Goal: Find contact information: Find contact information

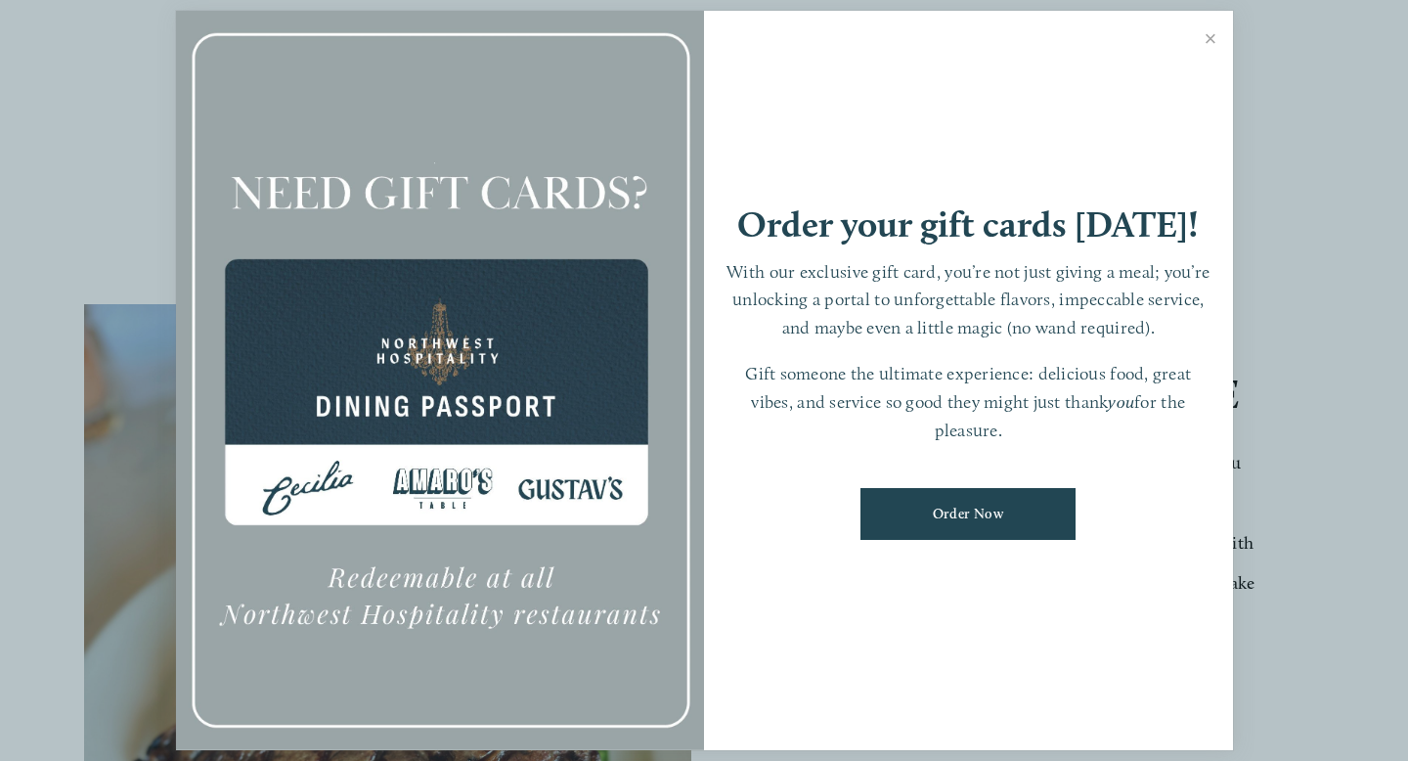
scroll to position [145, 0]
click at [1206, 38] on link "Close" at bounding box center [1211, 41] width 38 height 55
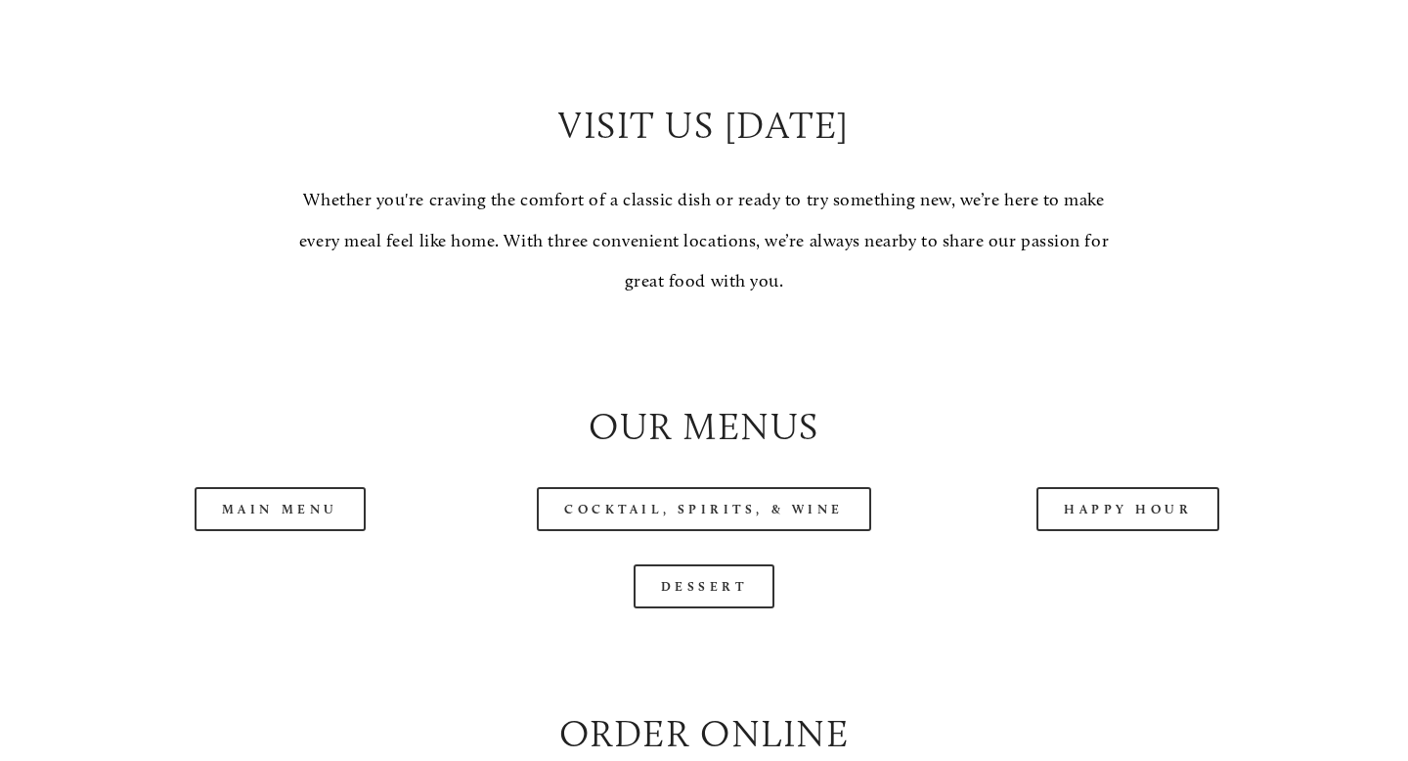
scroll to position [1667, 0]
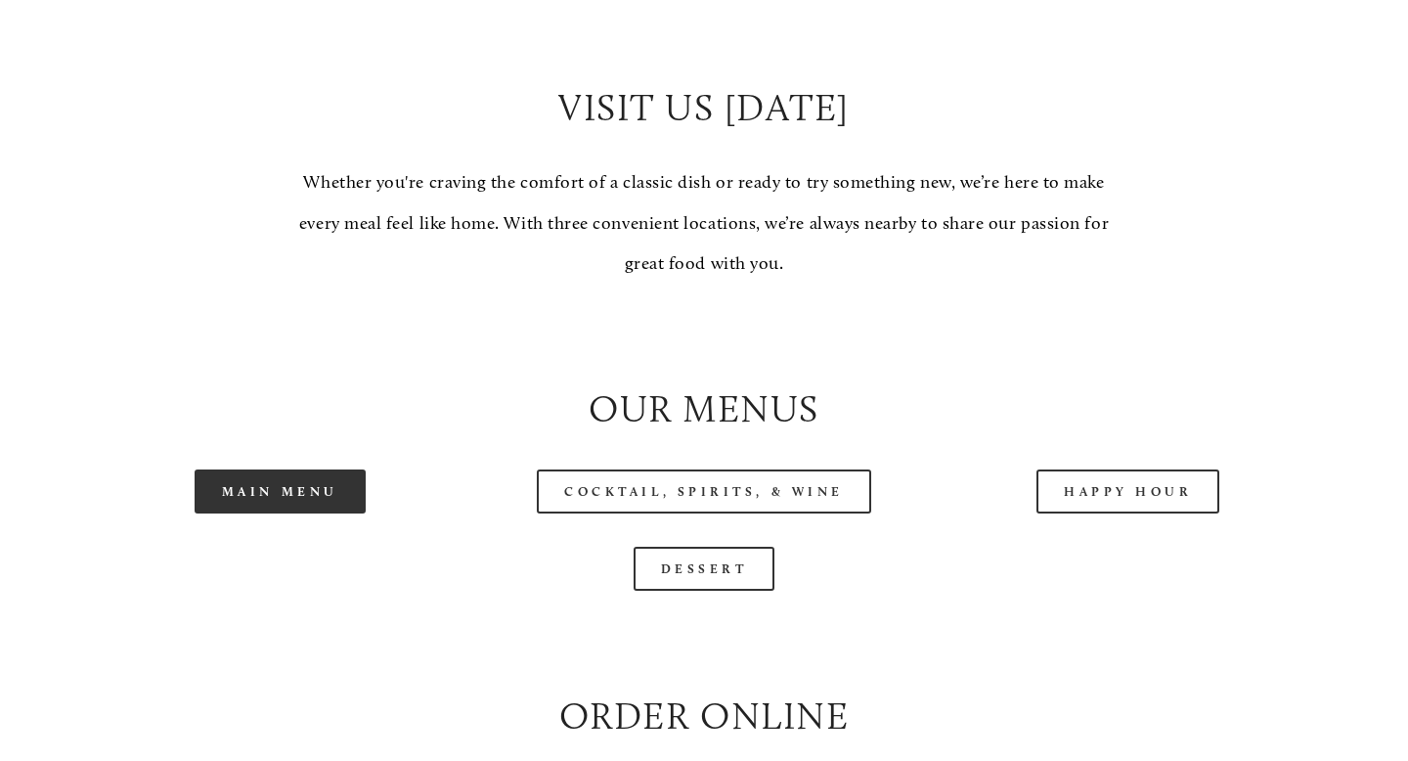
click at [264, 498] on link "Main Menu" at bounding box center [280, 491] width 171 height 44
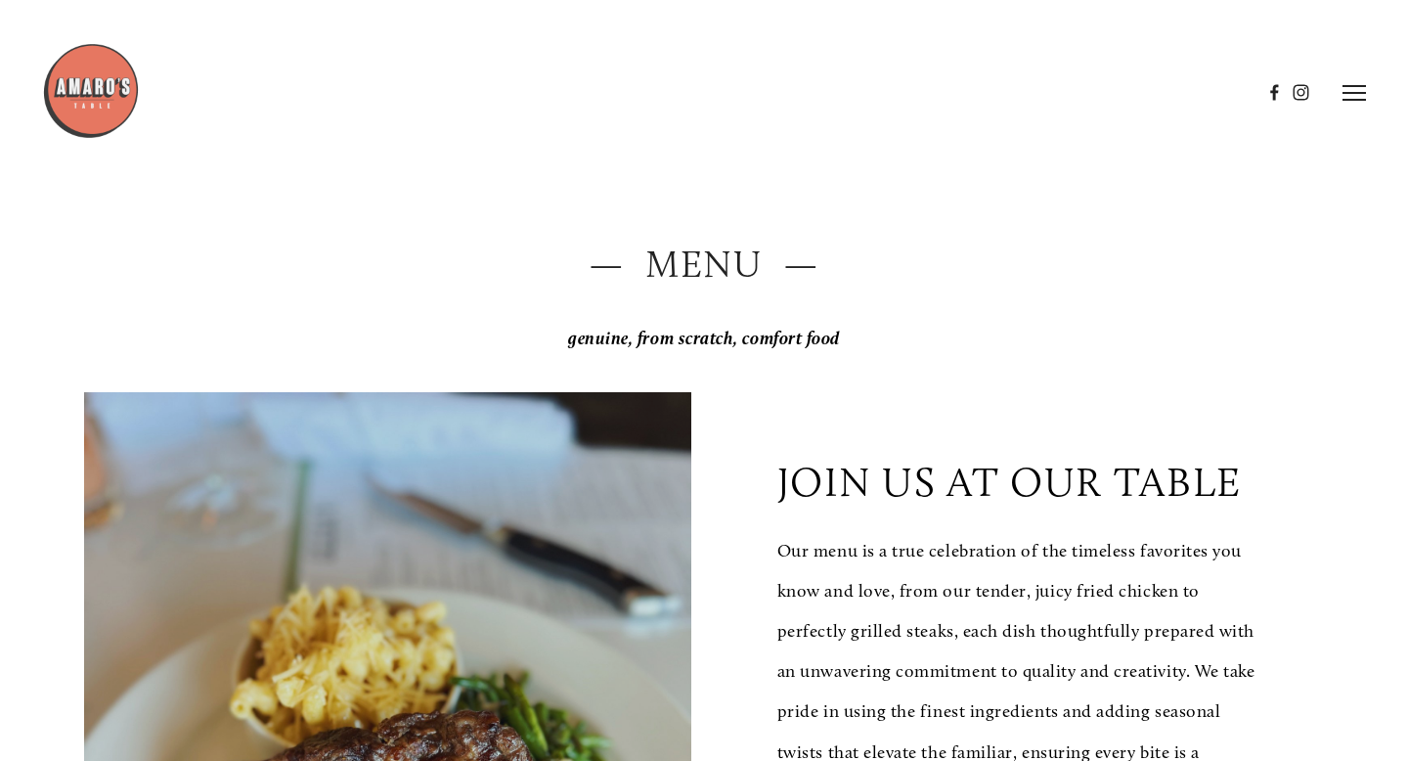
scroll to position [40, 0]
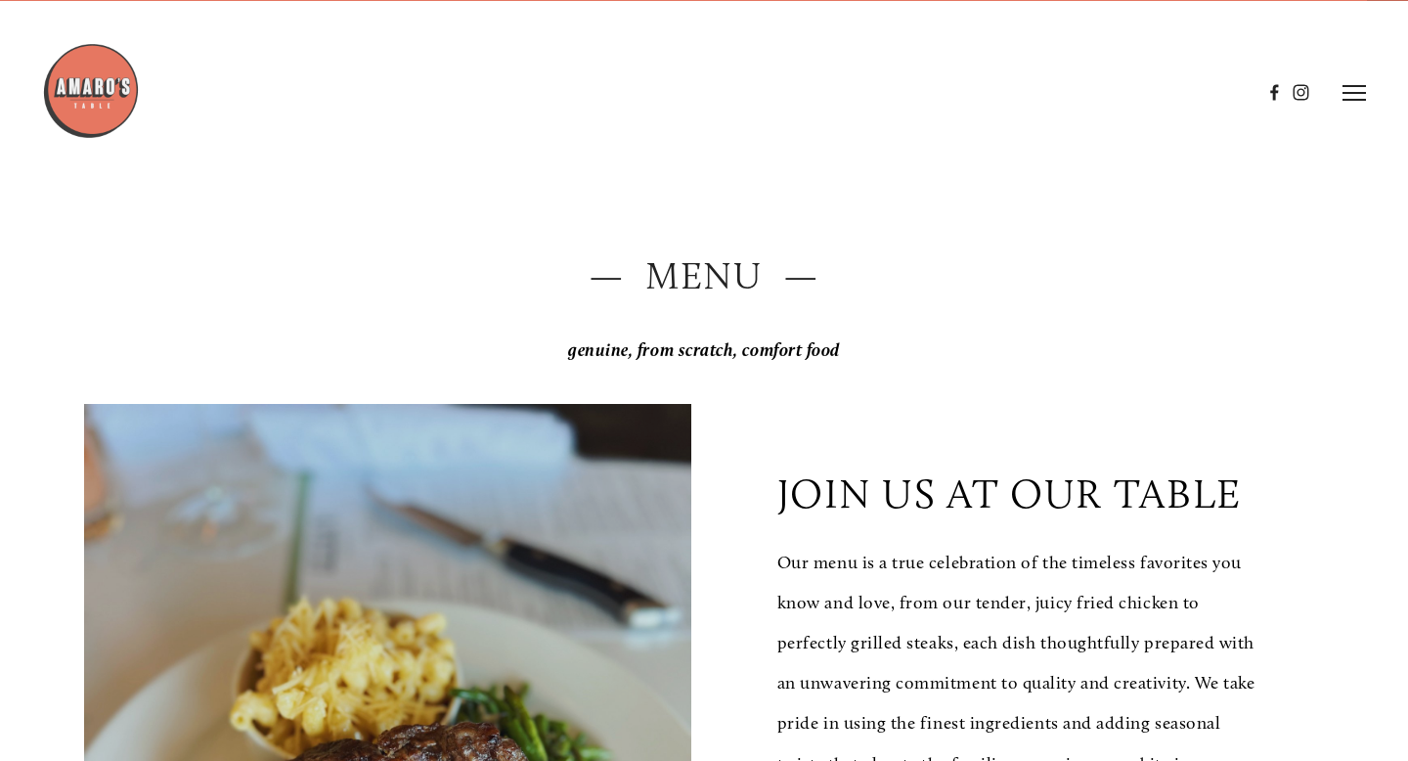
click at [1353, 90] on icon at bounding box center [1354, 93] width 23 height 18
click at [1166, 84] on span "Gallery" at bounding box center [1178, 92] width 45 height 17
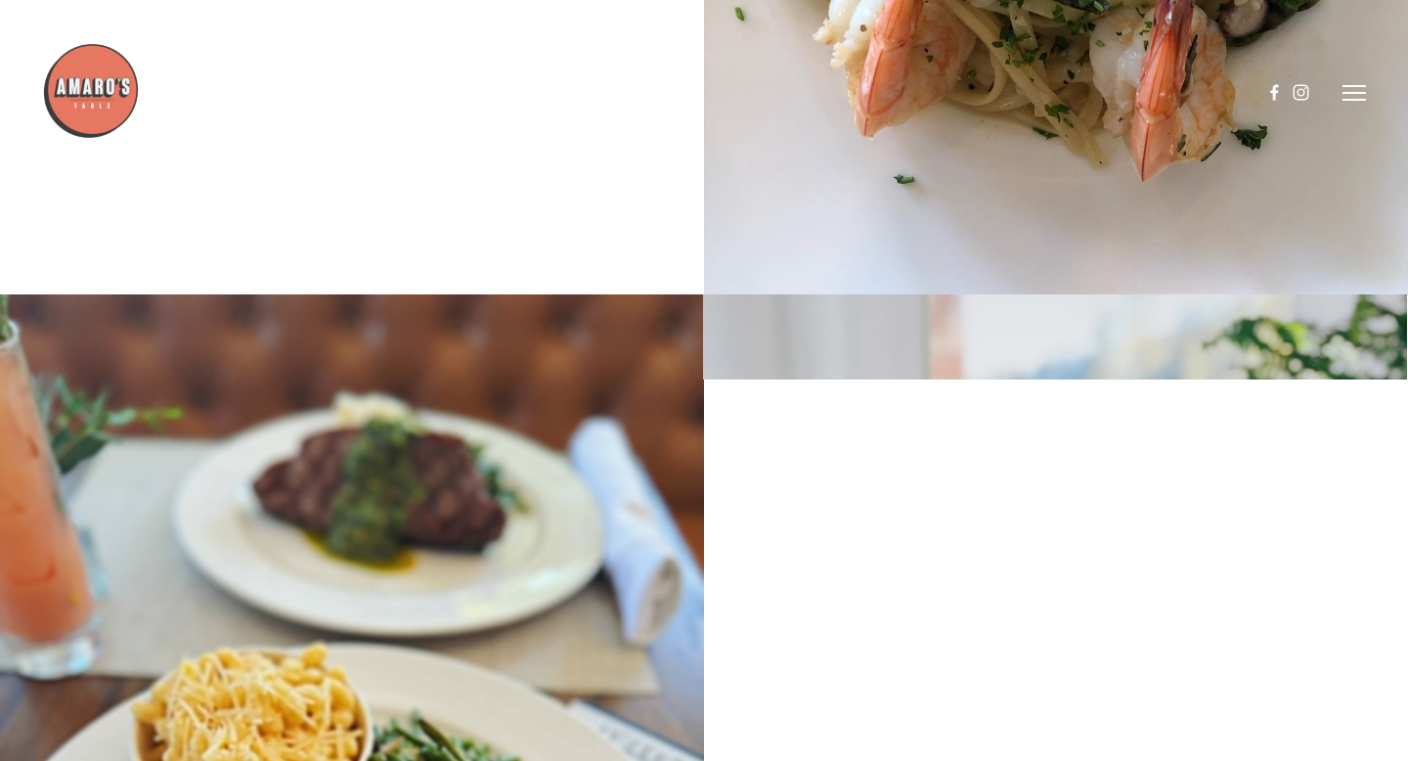
scroll to position [11120, 0]
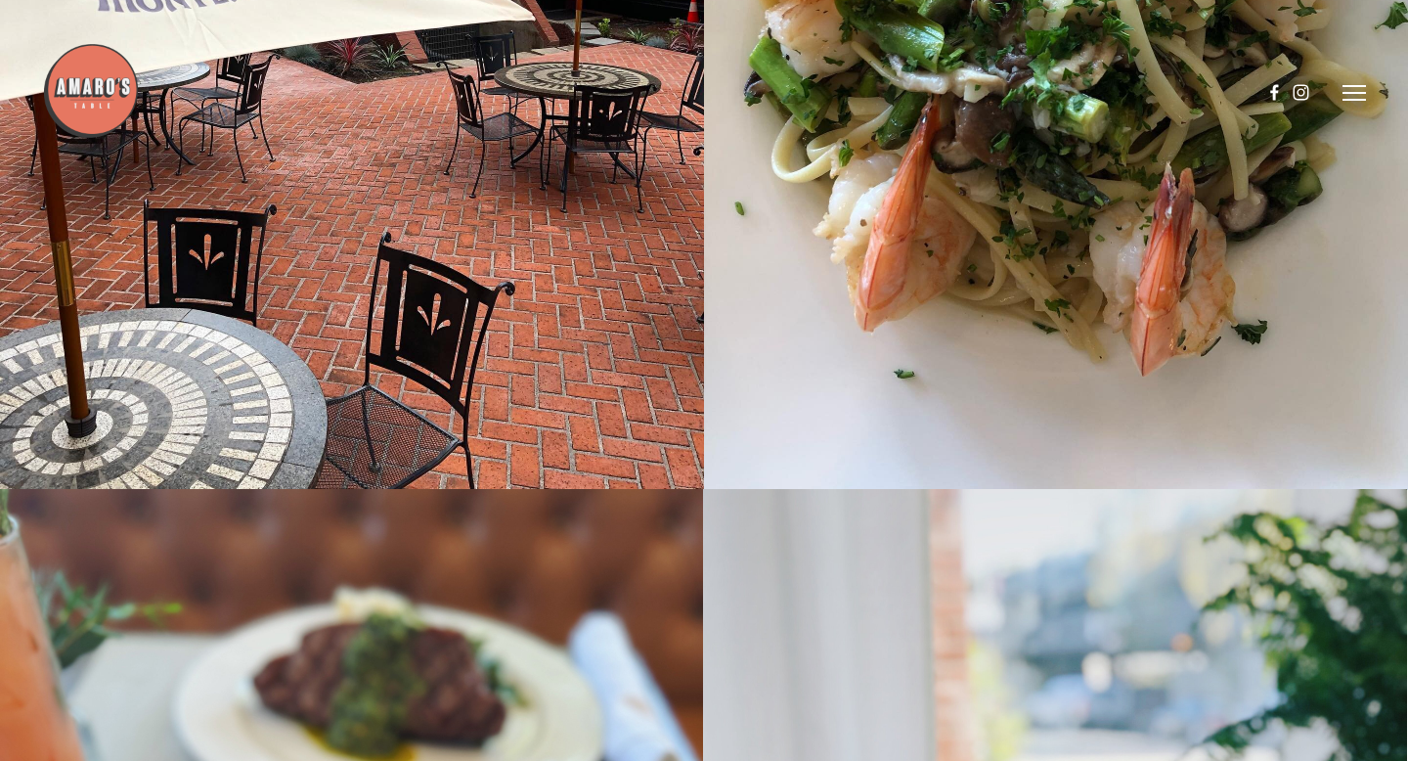
click at [1359, 96] on icon at bounding box center [1354, 93] width 23 height 18
click at [1225, 90] on span "Reserve" at bounding box center [1234, 92] width 45 height 17
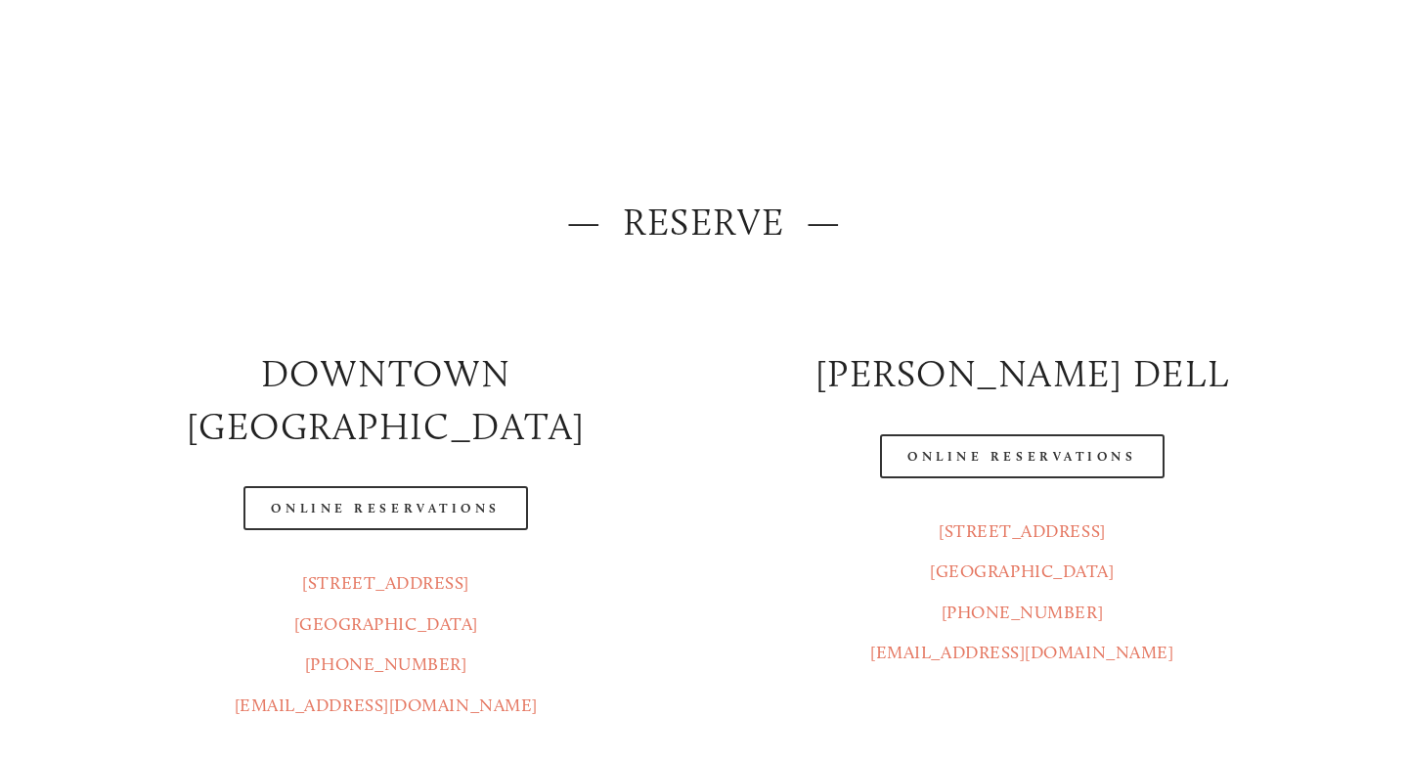
scroll to position [95, 0]
drag, startPoint x: 476, startPoint y: 525, endPoint x: 273, endPoint y: 532, distance: 203.5
click at [273, 561] on p "[STREET_ADDRESS] (360) 718-2942 [EMAIL_ADDRESS][DOMAIN_NAME]" at bounding box center [385, 642] width 603 height 162
copy link "[STREET_ADDRESS]"
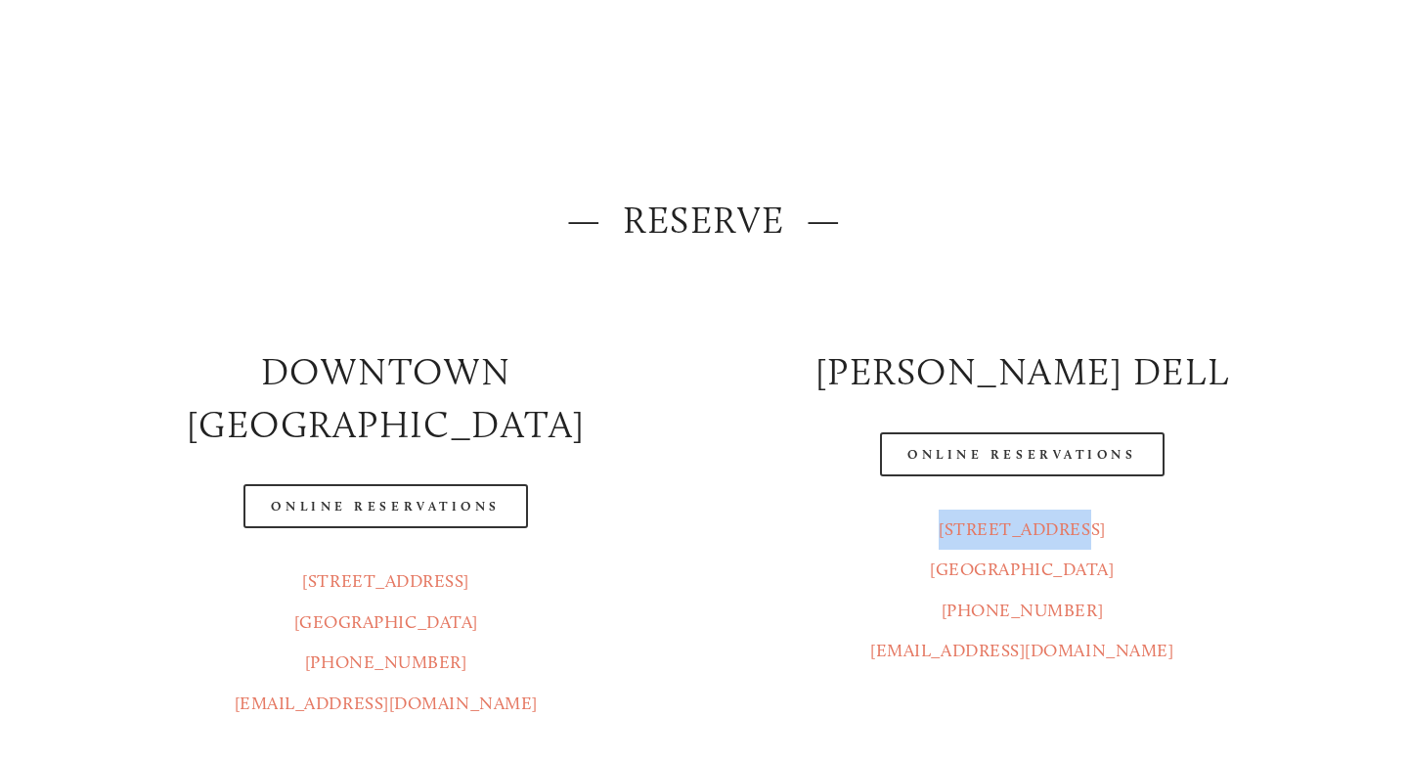
drag, startPoint x: 1082, startPoint y: 530, endPoint x: 963, endPoint y: 524, distance: 119.4
click at [963, 524] on p "[STREET_ADDRESS] [GEOGRAPHIC_DATA] (360) 718-7046 [EMAIL_ADDRESS][DOMAIN_NAME]" at bounding box center [1022, 590] width 603 height 162
copy link "[STREET_ADDRESS]"
